Goal: Download file/media

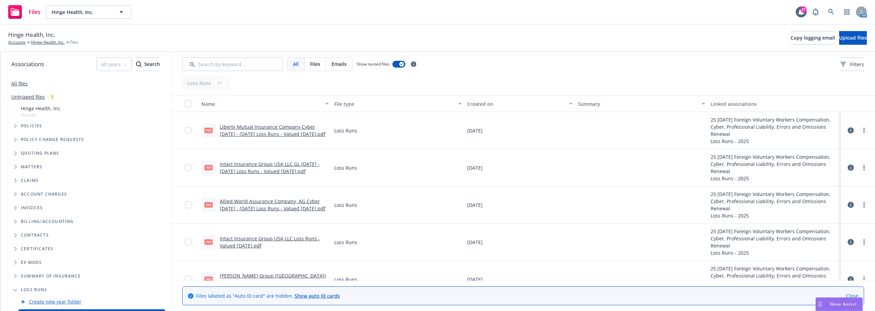
click at [88, 10] on span "Hinge Health, Inc." at bounding box center [81, 12] width 59 height 7
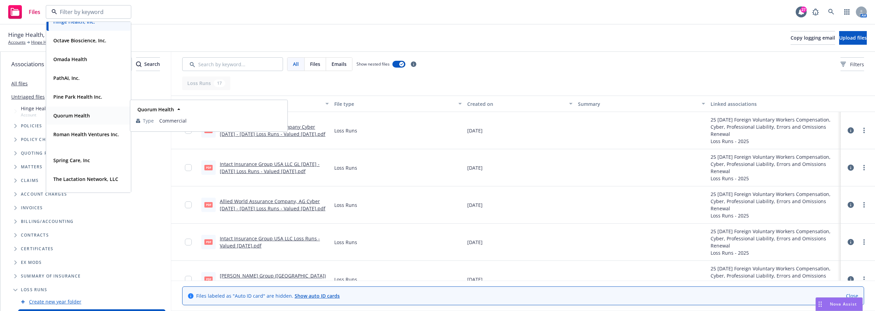
scroll to position [205, 0]
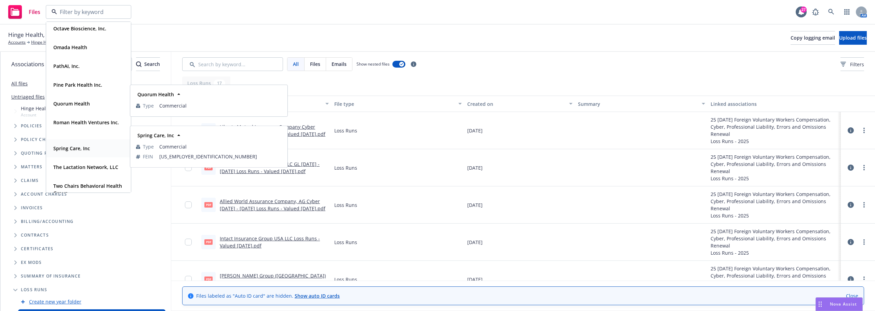
click at [101, 152] on div "Spring Care, Inc" at bounding box center [89, 149] width 76 height 10
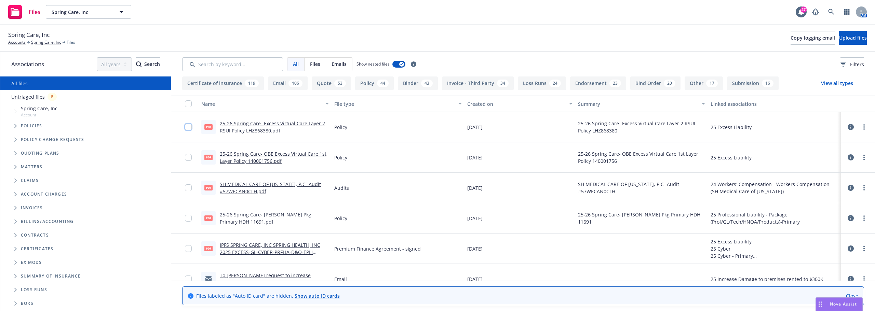
click at [189, 130] on input "checkbox" at bounding box center [188, 127] width 7 height 7
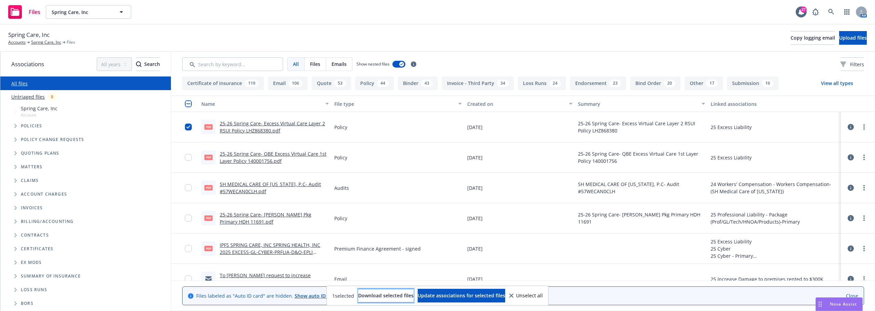
click at [371, 293] on span "Download selected files" at bounding box center [385, 296] width 55 height 6
click at [46, 41] on link "Spring Care, Inc" at bounding box center [46, 42] width 30 height 6
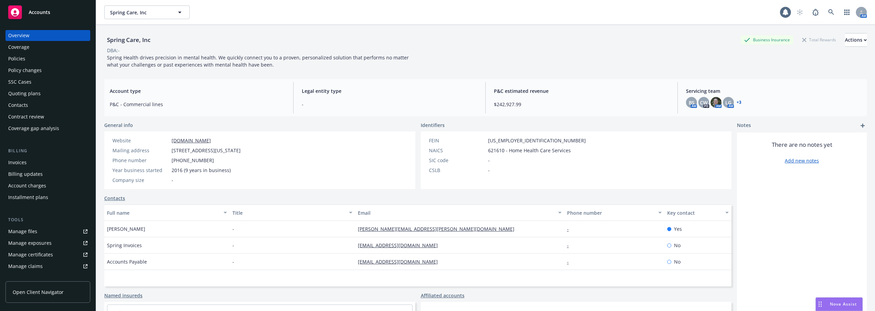
click at [22, 58] on div "Policies" at bounding box center [16, 58] width 17 height 11
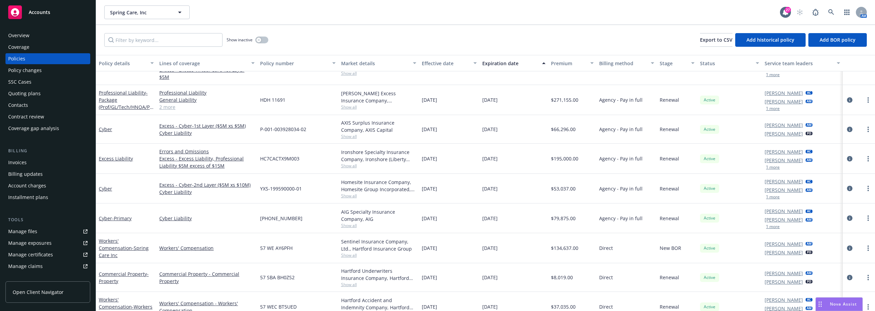
scroll to position [273, 0]
click at [826, 10] on link at bounding box center [831, 12] width 14 height 14
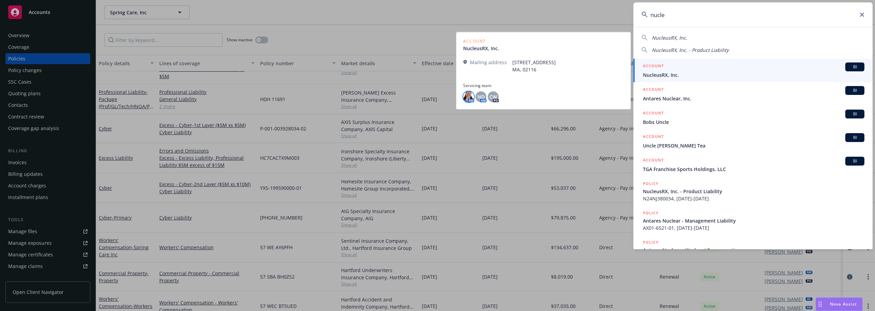
type input "nucle"
click at [467, 98] on img at bounding box center [468, 96] width 11 height 11
